Goal: Complete application form

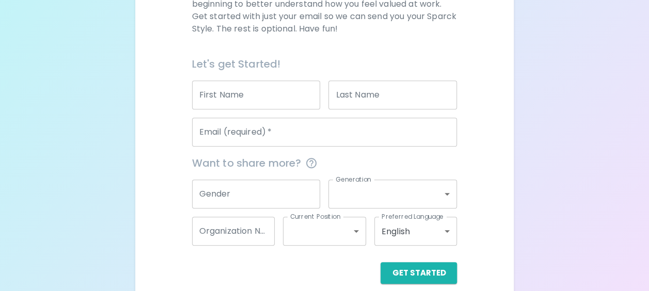
scroll to position [201, 0]
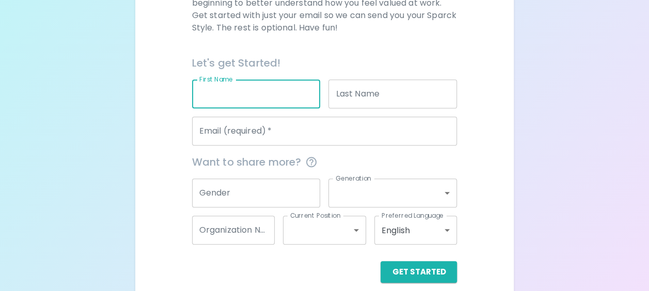
click at [241, 97] on input "First Name" at bounding box center [256, 94] width 129 height 29
click at [499, 191] on div "We are so excited to work with you to uncover your primary appreciation style i…" at bounding box center [325, 121] width 354 height 323
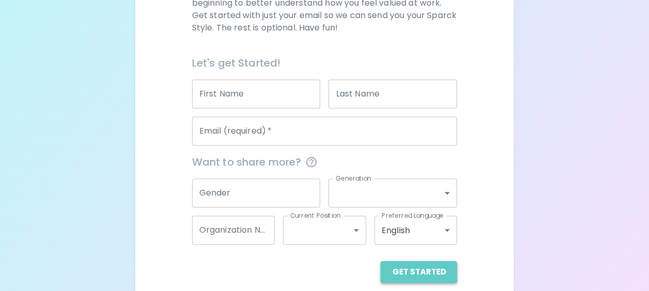
click at [421, 269] on button "Get Started" at bounding box center [419, 272] width 76 height 22
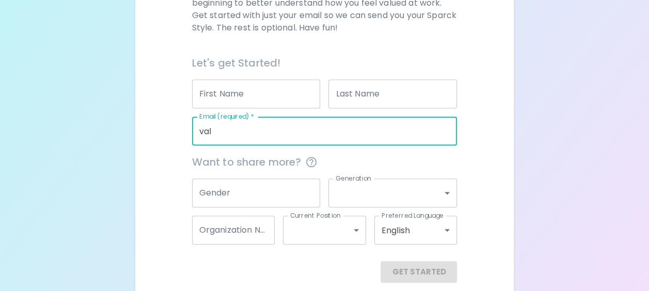
type input "[PERSON_NAME][EMAIL_ADDRESS][PERSON_NAME][DOMAIN_NAME]"
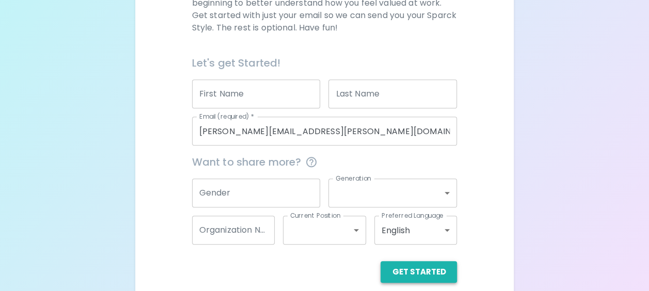
drag, startPoint x: 413, startPoint y: 265, endPoint x: 409, endPoint y: 275, distance: 10.6
click at [409, 275] on button "Get Started" at bounding box center [419, 272] width 76 height 22
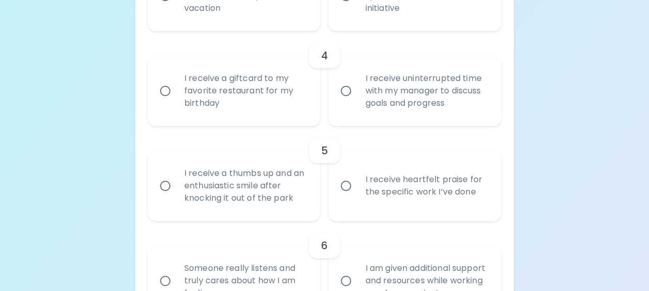
scroll to position [514, 0]
click at [165, 91] on input "I receive a giftcard to my favorite restaurant for my birthday" at bounding box center [165, 91] width 22 height 22
radio input "true"
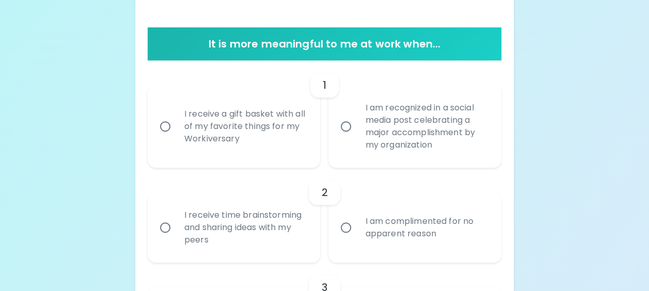
scroll to position [189, 0]
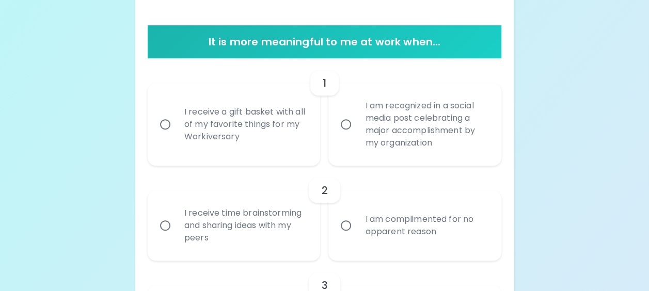
click at [198, 151] on div "I receive a gift basket with all of my favorite things for my Workiversary" at bounding box center [245, 124] width 139 height 62
click at [176, 135] on input "I receive a gift basket with all of my favorite things for my Workiversary" at bounding box center [165, 125] width 22 height 22
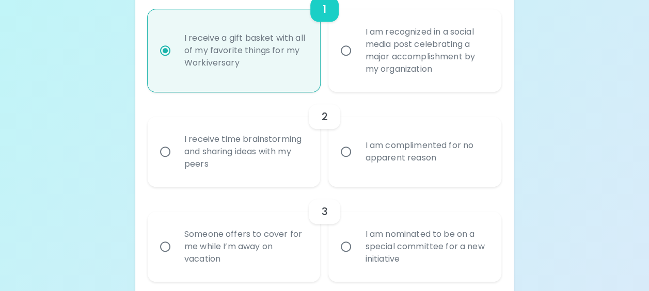
scroll to position [272, 0]
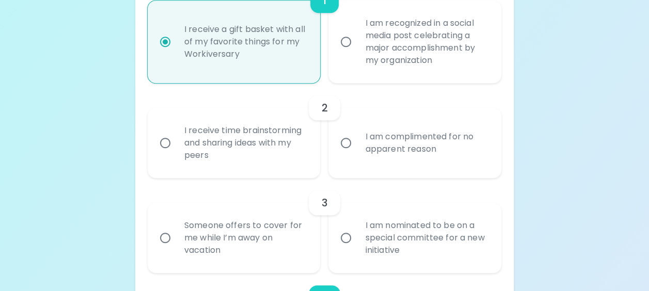
radio input "true"
click at [417, 160] on div "I am complimented for no apparent reason" at bounding box center [426, 143] width 139 height 50
click at [357, 154] on input "I am complimented for no apparent reason" at bounding box center [346, 143] width 22 height 22
radio input "false"
radio input "true"
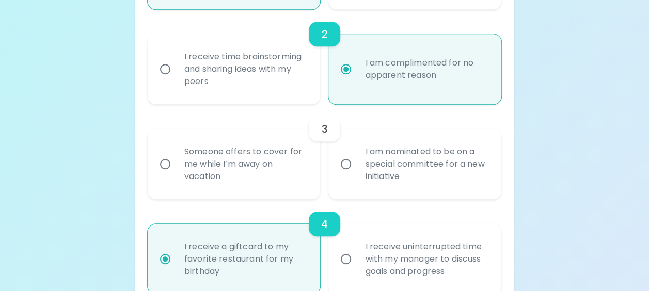
scroll to position [354, 0]
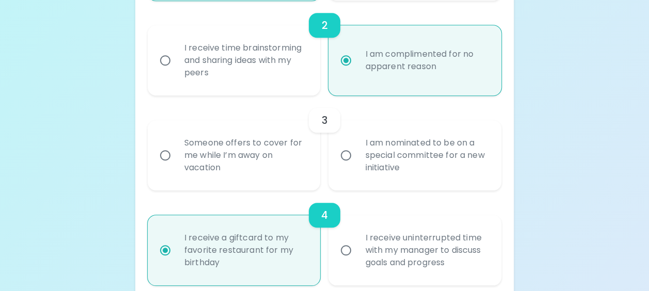
radio input "true"
click at [398, 159] on div "I am nominated to be on a special committee for a new initiative" at bounding box center [426, 155] width 139 height 62
click at [357, 159] on input "I am nominated to be on a special committee for a new initiative" at bounding box center [346, 156] width 22 height 22
radio input "false"
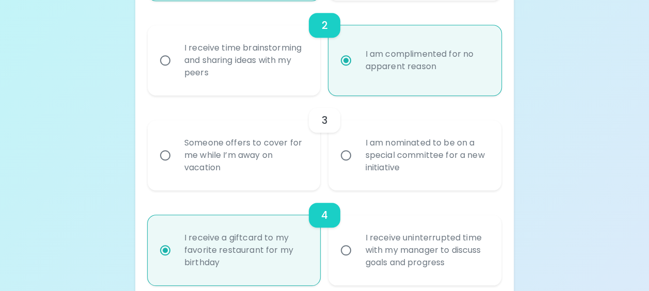
radio input "true"
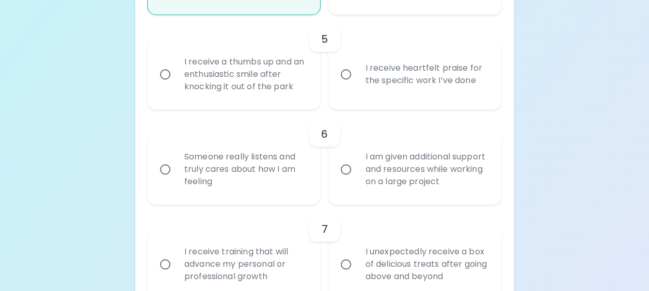
scroll to position [628, 0]
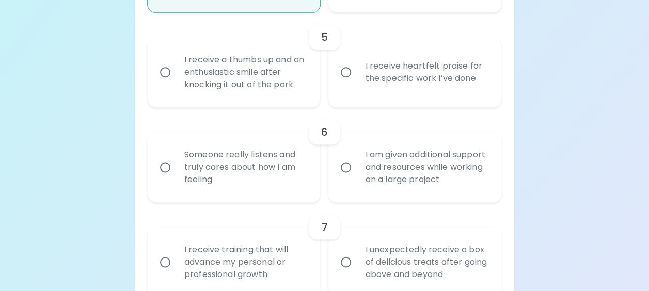
radio input "true"
click at [273, 84] on div "I receive a thumbs up and an enthusiastic smile after knocking it out of the pa…" at bounding box center [245, 72] width 139 height 62
click at [176, 83] on input "I receive a thumbs up and an enthusiastic smile after knocking it out of the pa…" at bounding box center [165, 72] width 22 height 22
radio input "false"
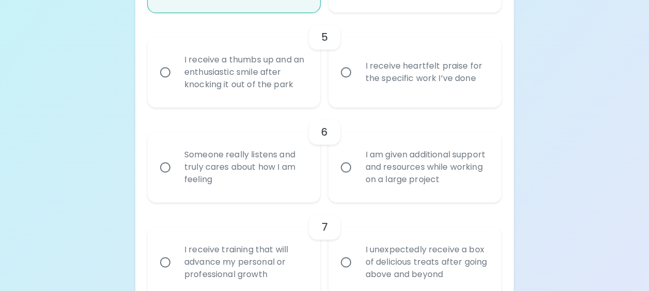
radio input "true"
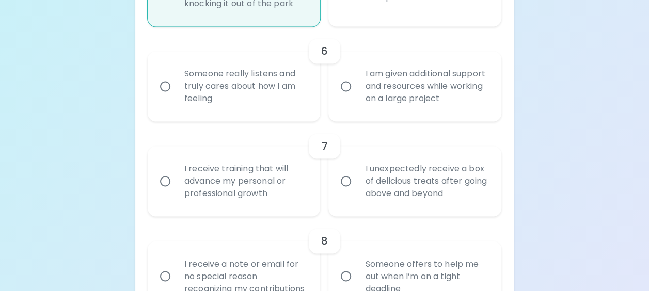
scroll to position [710, 0]
radio input "true"
click at [452, 88] on div "I am given additional support and resources while working on a large project" at bounding box center [426, 85] width 139 height 62
click at [357, 88] on input "I am given additional support and resources while working on a large project" at bounding box center [346, 85] width 22 height 22
radio input "false"
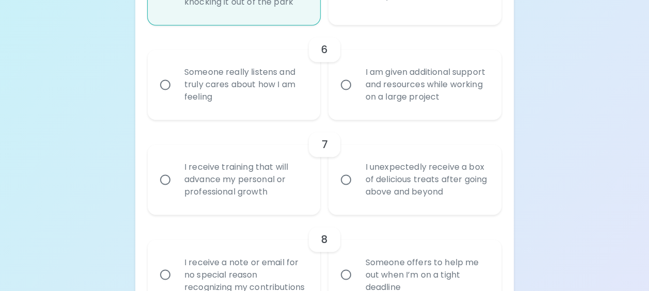
radio input "false"
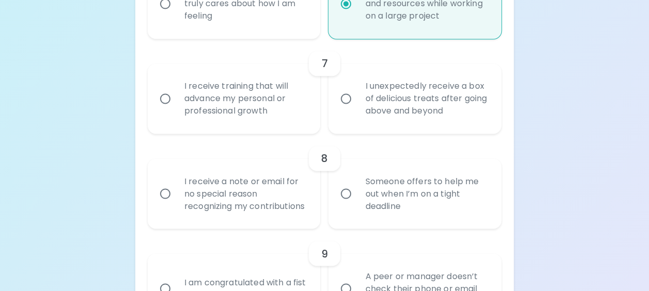
scroll to position [793, 0]
radio input "true"
click at [292, 104] on div "I receive training that will advance my personal or professional growth" at bounding box center [245, 97] width 139 height 62
click at [176, 104] on input "I receive training that will advance my personal or professional growth" at bounding box center [165, 97] width 22 height 22
radio input "false"
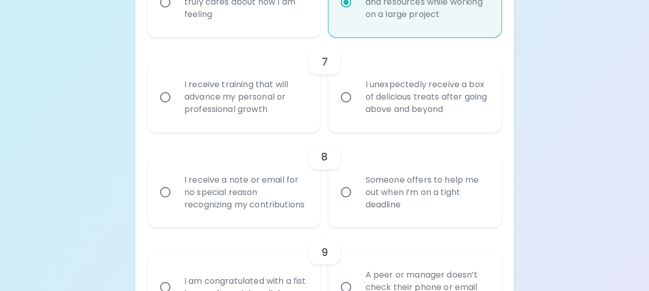
radio input "false"
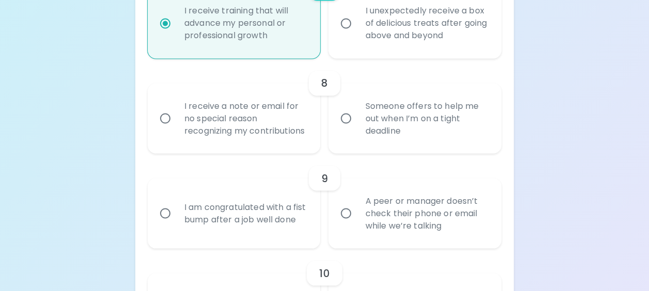
scroll to position [875, 0]
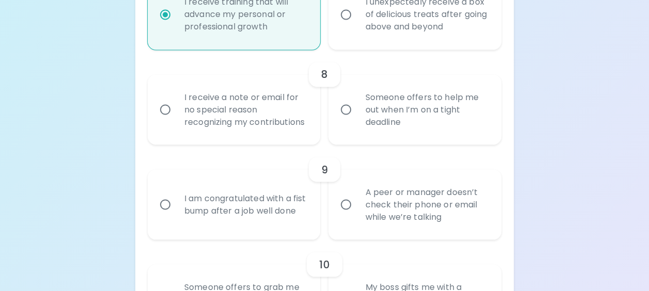
radio input "true"
click at [372, 126] on div "Someone offers to help me out when I’m on a tight deadline" at bounding box center [426, 110] width 139 height 62
click at [357, 120] on input "Someone offers to help me out when I’m on a tight deadline" at bounding box center [346, 110] width 22 height 22
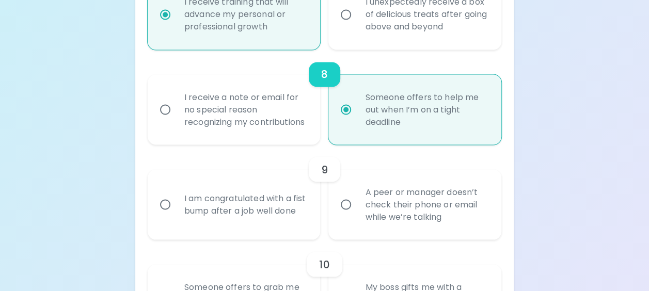
radio input "false"
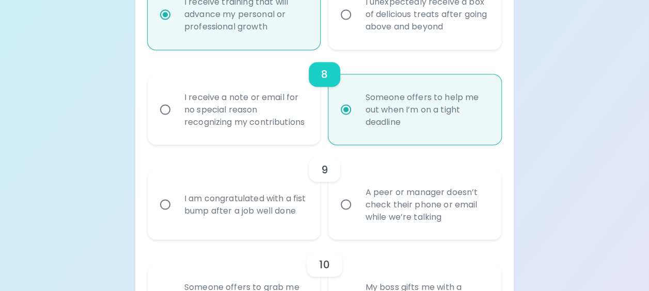
radio input "false"
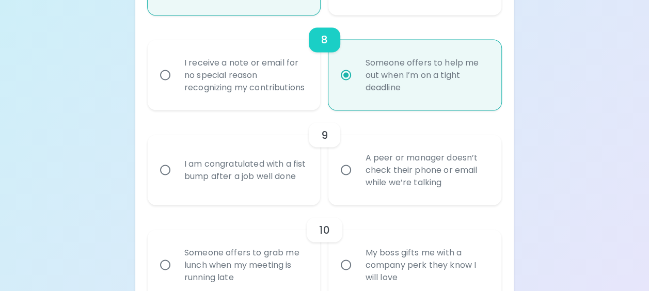
scroll to position [958, 0]
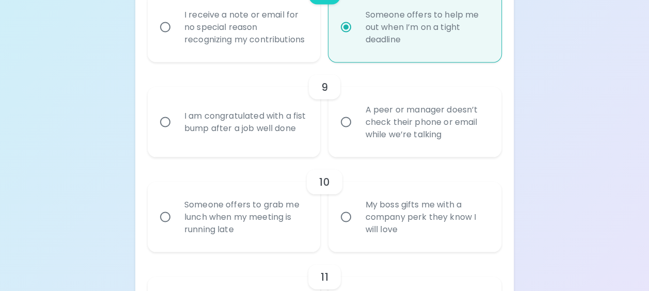
radio input "true"
click at [268, 143] on div "I am congratulated with a fist bump after a job well done" at bounding box center [245, 122] width 139 height 50
click at [176, 133] on input "I am congratulated with a fist bump after a job well done" at bounding box center [165, 122] width 22 height 22
radio input "false"
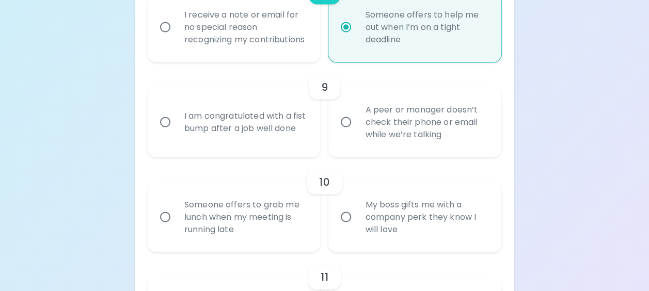
radio input "false"
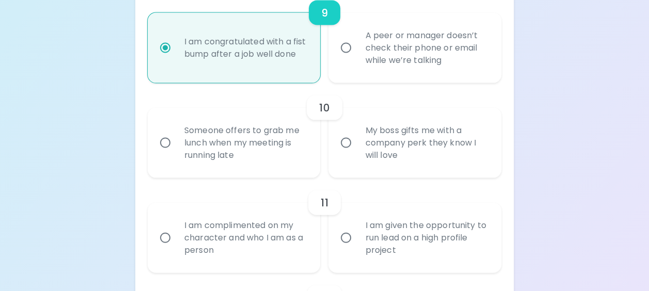
scroll to position [1041, 0]
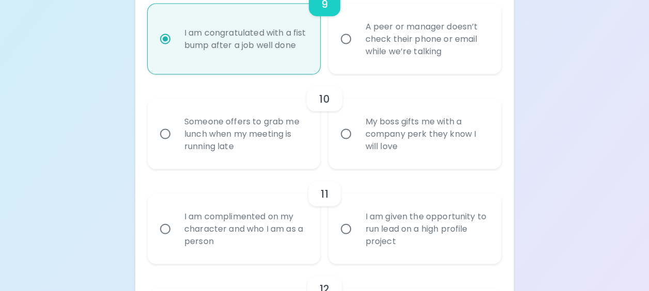
radio input "true"
click at [289, 164] on div "Someone offers to grab me lunch when my meeting is running late" at bounding box center [245, 134] width 139 height 62
click at [176, 145] on input "Someone offers to grab me lunch when my meeting is running late" at bounding box center [165, 134] width 22 height 22
radio input "false"
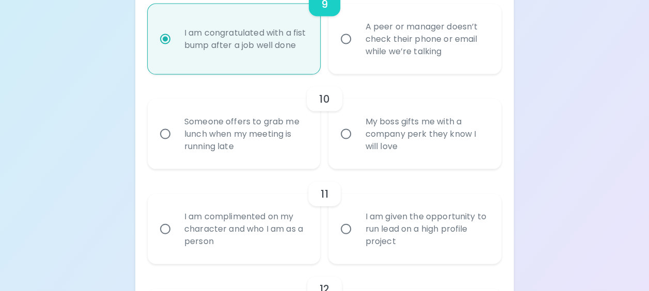
radio input "false"
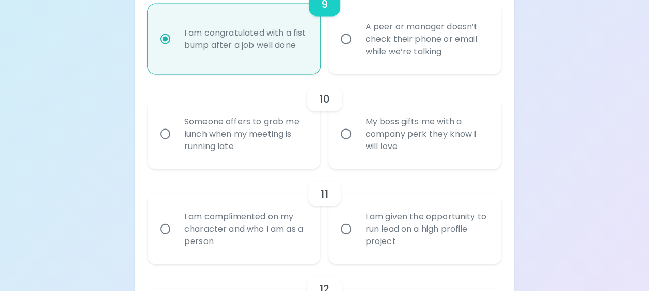
radio input "false"
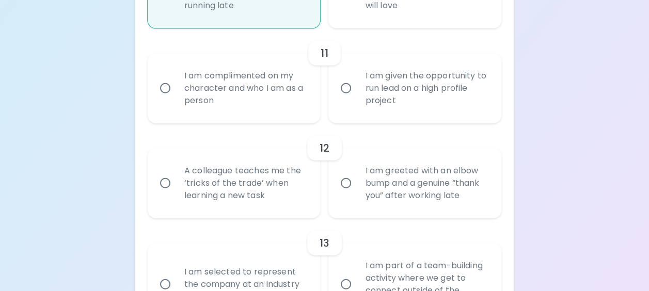
scroll to position [1187, 0]
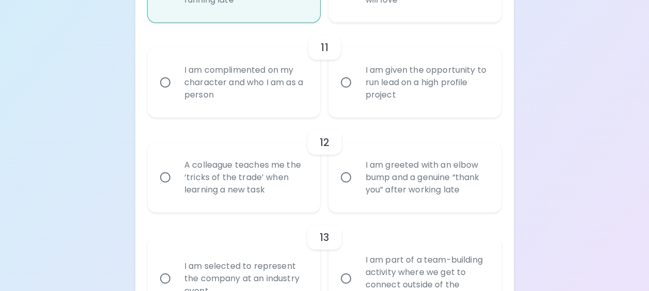
radio input "true"
click at [280, 105] on div "I am complimented on my character and who I am as a person" at bounding box center [245, 83] width 139 height 62
click at [176, 93] on input "I am complimented on my character and who I am as a person" at bounding box center [165, 83] width 22 height 22
radio input "false"
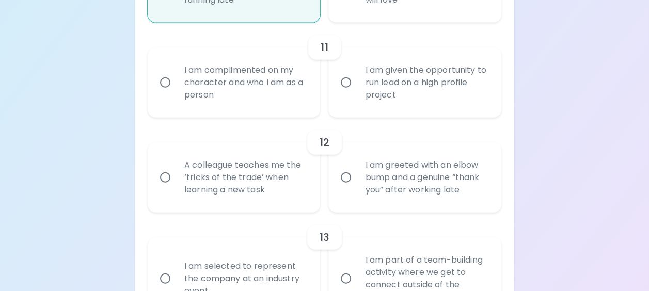
radio input "false"
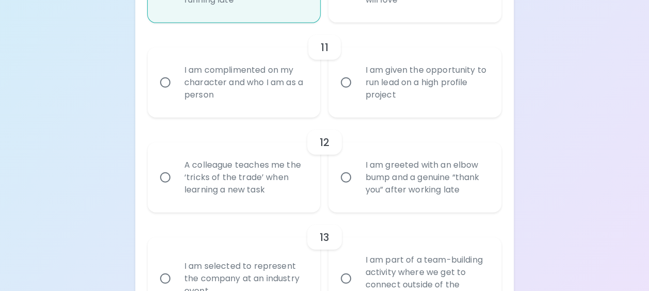
radio input "false"
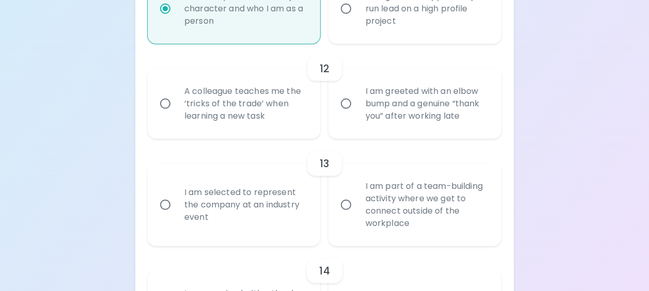
scroll to position [1270, 0]
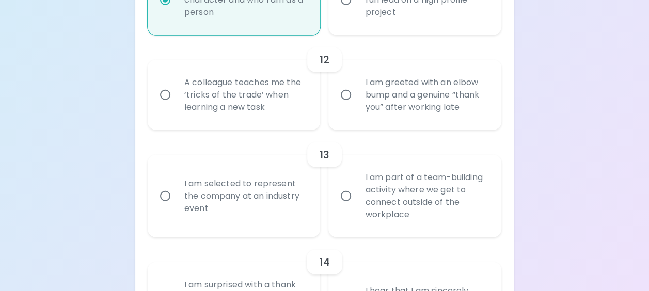
radio input "true"
click at [375, 120] on div "I am greeted with an elbow bump and a genuine “thank you” after working late" at bounding box center [426, 95] width 139 height 62
click at [357, 106] on input "I am greeted with an elbow bump and a genuine “thank you” after working late" at bounding box center [346, 95] width 22 height 22
radio input "false"
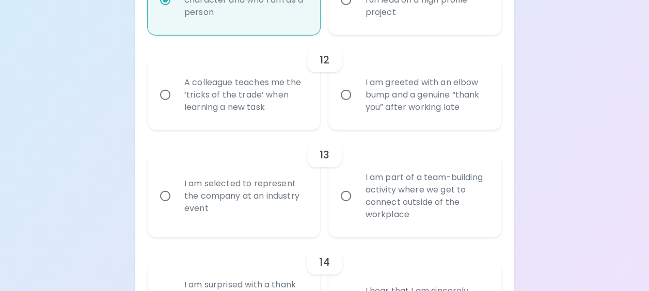
radio input "false"
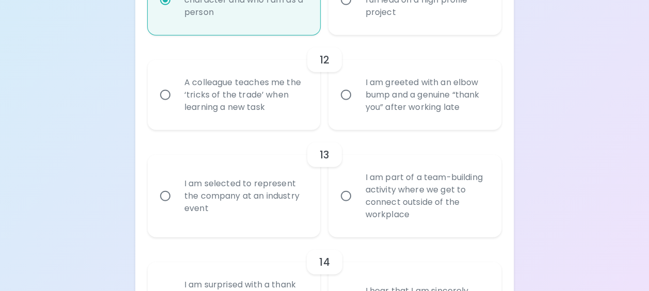
radio input "false"
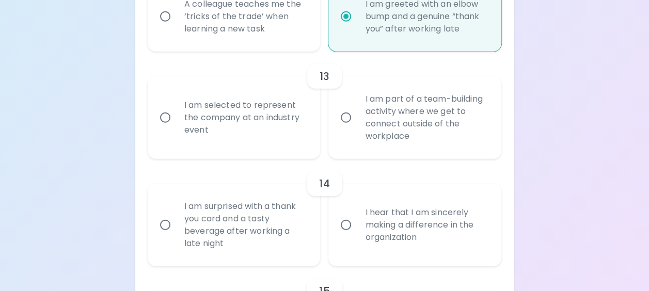
scroll to position [1353, 0]
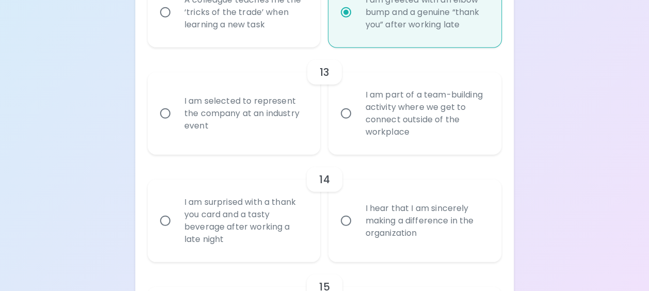
radio input "true"
click at [250, 134] on div "I am selected to represent the company at an industry event" at bounding box center [245, 114] width 139 height 62
click at [176, 124] on input "I am selected to represent the company at an industry event" at bounding box center [165, 114] width 22 height 22
radio input "false"
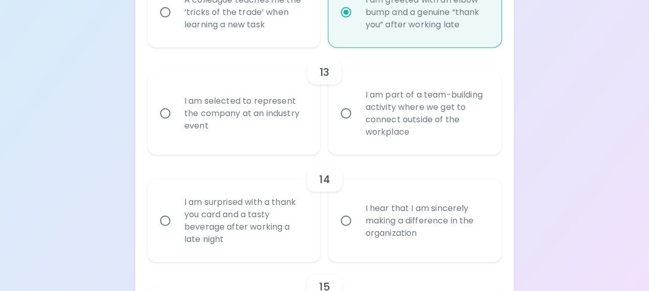
radio input "false"
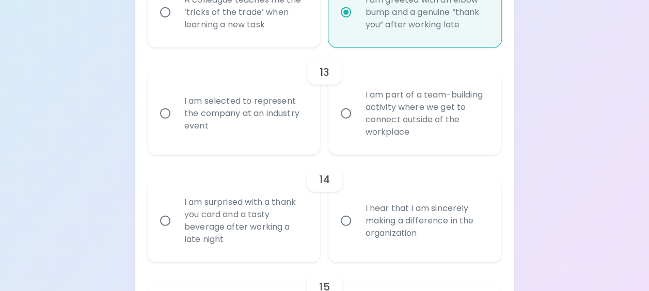
radio input "false"
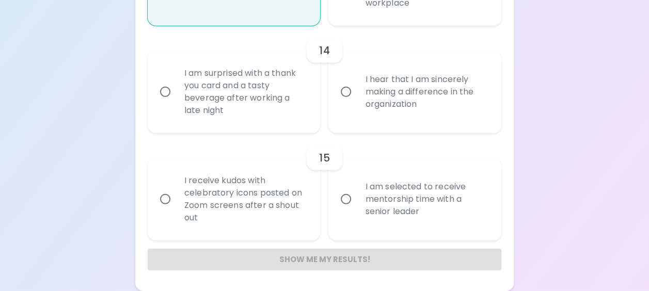
scroll to position [1492, 0]
radio input "true"
click at [283, 109] on div "I am surprised with a thank you card and a tasty beverage after working a late …" at bounding box center [245, 92] width 139 height 74
click at [176, 103] on input "I am surprised with a thank you card and a tasty beverage after working a late …" at bounding box center [165, 92] width 22 height 22
radio input "false"
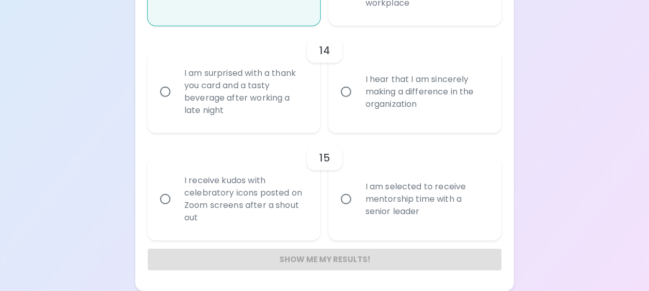
radio input "false"
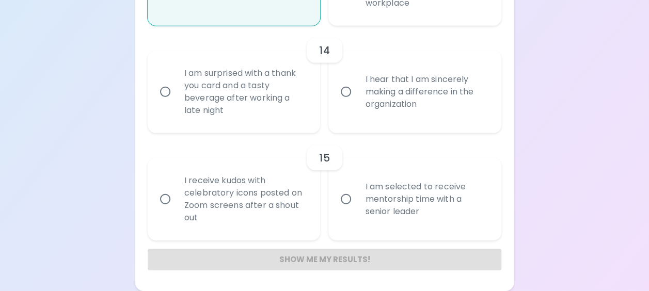
radio input "false"
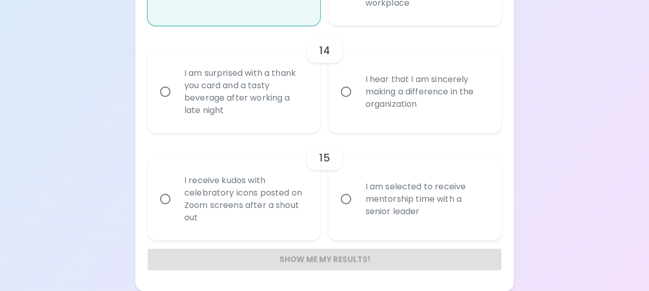
radio input "false"
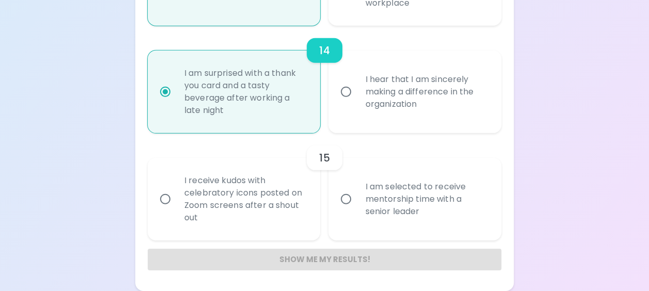
scroll to position [1494, 0]
radio input "true"
click at [239, 212] on div "I receive kudos with celebratory icons posted on Zoom screens after a shout out" at bounding box center [245, 199] width 139 height 74
click at [176, 210] on input "I receive kudos with celebratory icons posted on Zoom screens after a shout out" at bounding box center [165, 200] width 22 height 22
radio input "false"
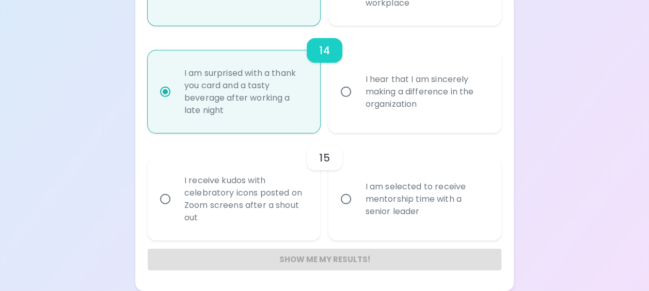
radio input "false"
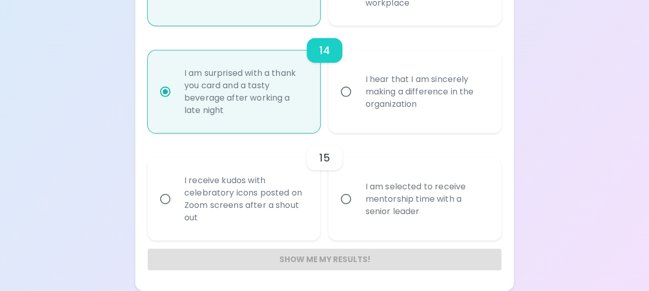
radio input "false"
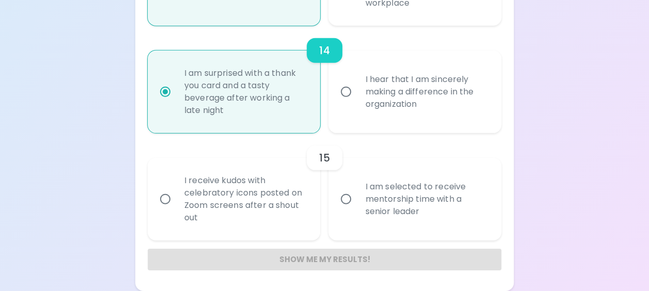
radio input "false"
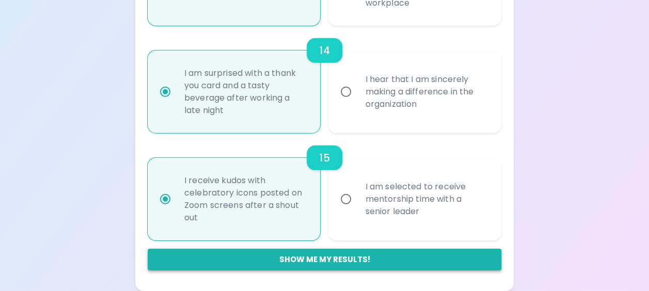
radio input "true"
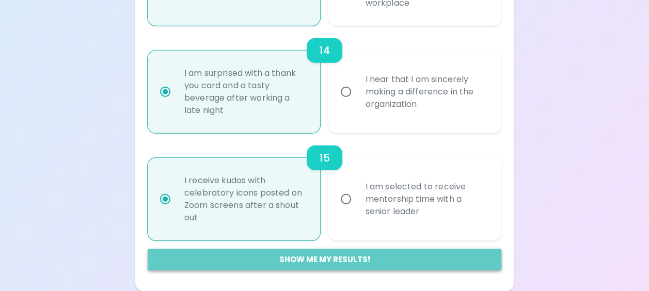
click at [308, 260] on button "Show me my results!" at bounding box center [325, 260] width 354 height 22
radio input "false"
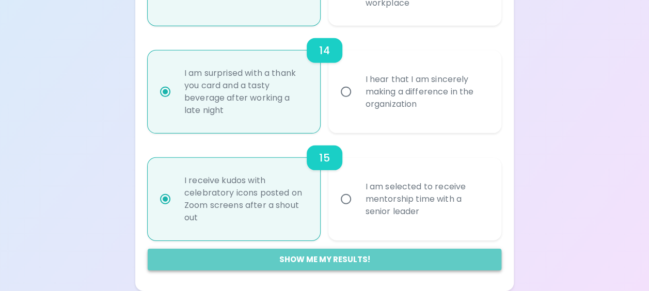
radio input "false"
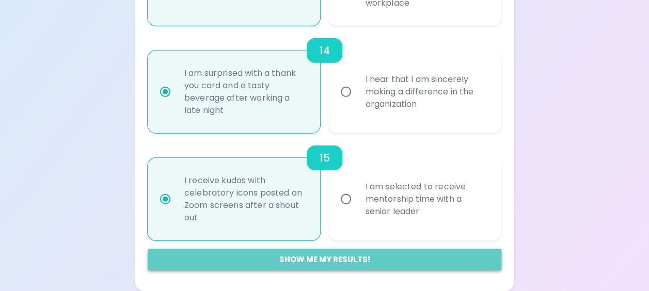
radio input "false"
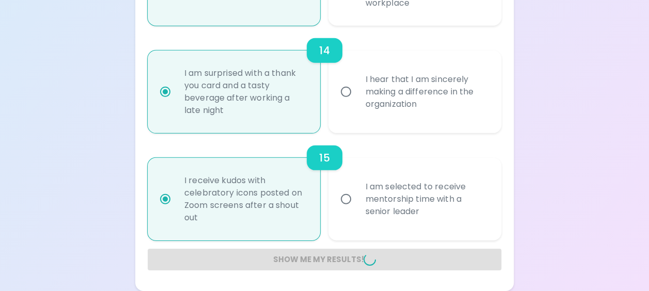
radio input "false"
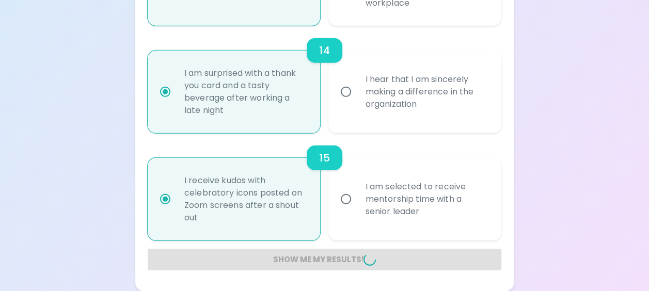
radio input "false"
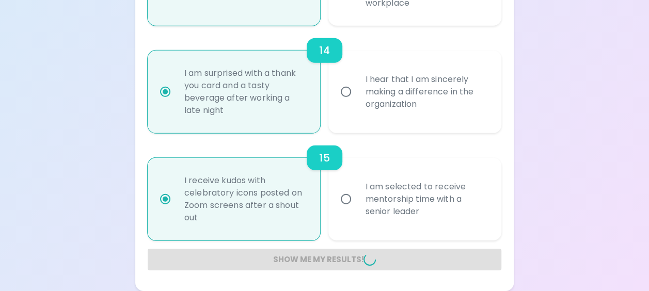
radio input "false"
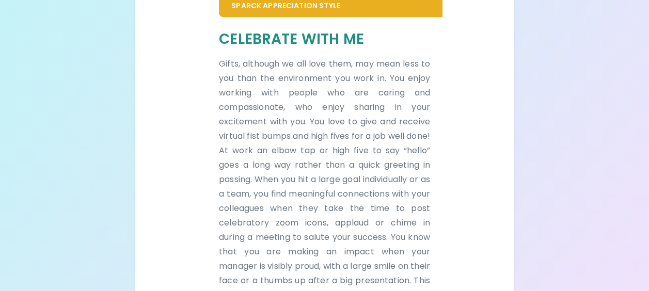
scroll to position [245, 0]
